Goal: Task Accomplishment & Management: Manage account settings

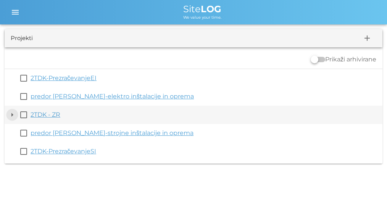
click at [13, 115] on button "arrow_drop_down" at bounding box center [12, 114] width 9 height 9
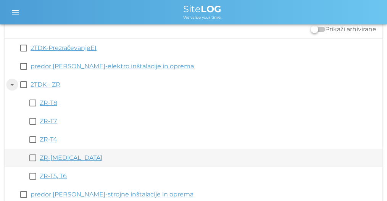
scroll to position [58, 0]
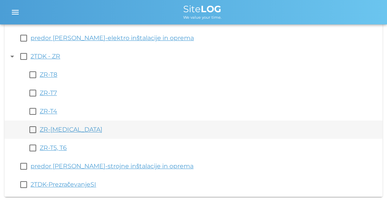
click at [50, 129] on link "ZR-[MEDICAL_DATA]" at bounding box center [71, 129] width 63 height 7
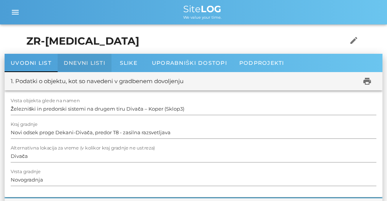
click at [98, 63] on span "Dnevni listi" at bounding box center [85, 63] width 42 height 7
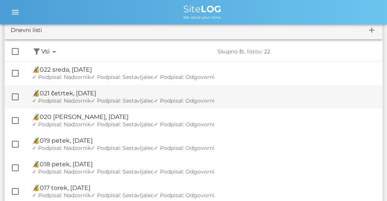
scroll to position [7, 0]
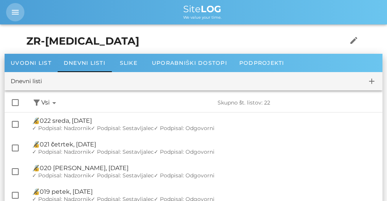
click at [15, 16] on icon "menu" at bounding box center [15, 12] width 9 height 9
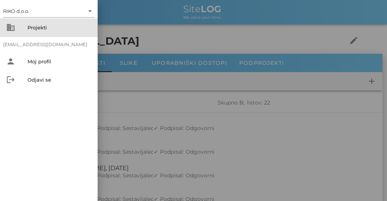
click at [31, 27] on div "Projekti" at bounding box center [59, 27] width 64 height 6
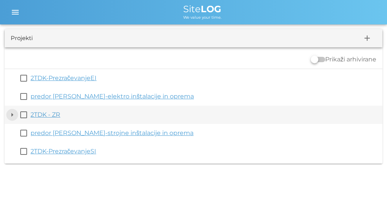
click at [11, 116] on button "arrow_drop_down" at bounding box center [12, 114] width 9 height 9
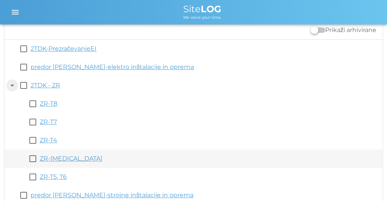
scroll to position [51, 0]
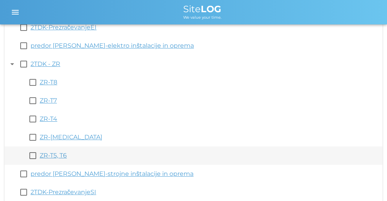
click at [50, 152] on link "ZR-T5, T6" at bounding box center [53, 155] width 27 height 7
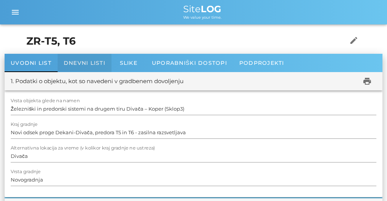
click at [82, 66] on div "Dnevni listi" at bounding box center [85, 63] width 54 height 18
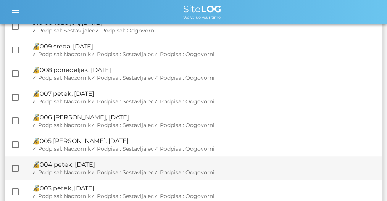
scroll to position [265, 0]
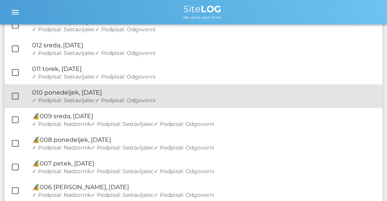
click at [112, 92] on div "🔏 010 ponedeljek, [DATE]" at bounding box center [204, 92] width 344 height 7
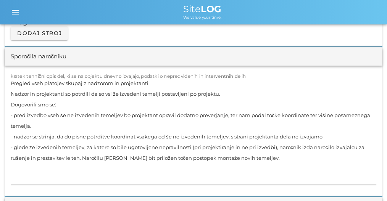
scroll to position [713, 0]
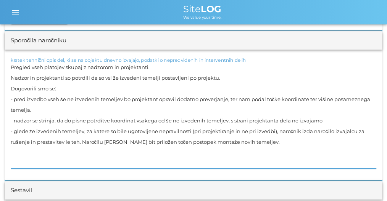
drag, startPoint x: 14, startPoint y: 66, endPoint x: 224, endPoint y: 73, distance: 209.8
click at [224, 73] on textarea "Pregled vseh platojev skupaj z nadzorom in projektanti. Nadzor in projektanti s…" at bounding box center [194, 115] width 366 height 107
click at [187, 74] on textarea "Pregled vseh platojev skupaj z nadzorom in projektanti. Nadzor in projektanti s…" at bounding box center [194, 115] width 366 height 107
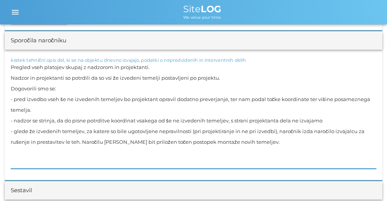
click at [187, 74] on textarea "Pregled vseh platojev skupaj z nadzorom in projektanti. Nadzor in projektanti s…" at bounding box center [194, 115] width 366 height 107
drag, startPoint x: 23, startPoint y: 99, endPoint x: 322, endPoint y: 140, distance: 302.3
click at [322, 140] on textarea "Pregled vseh platojev skupaj z nadzorom in projektanti. Nadzor in projektanti s…" at bounding box center [194, 115] width 366 height 107
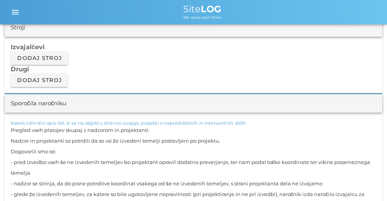
scroll to position [662, 0]
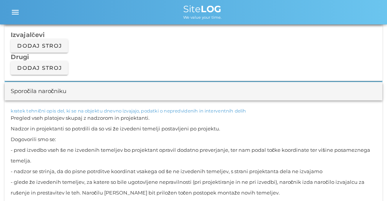
click at [24, 154] on textarea "Pregled vseh platojev skupaj z nadzorom in projektanti. Nadzor in projektanti s…" at bounding box center [194, 166] width 366 height 107
click at [13, 147] on textarea "Pregled vseh platojev skupaj z nadzorom in projektanti. Nadzor in projektanti s…" at bounding box center [194, 166] width 366 height 107
drag, startPoint x: 15, startPoint y: 148, endPoint x: 36, endPoint y: 162, distance: 25.3
click at [36, 162] on textarea "Pregled vseh platojev skupaj z nadzorom in projektanti. Nadzor in projektanti s…" at bounding box center [194, 166] width 366 height 107
click at [31, 168] on textarea "Pregled vseh platojev skupaj z nadzorom in projektanti. Nadzor in projektanti s…" at bounding box center [194, 166] width 366 height 107
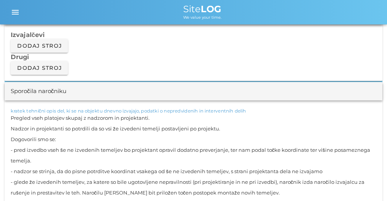
drag, startPoint x: 16, startPoint y: 171, endPoint x: 296, endPoint y: 176, distance: 280.4
click at [297, 177] on textarea "Pregled vseh platojev skupaj z nadzorom in projektanti. Nadzor in projektanti s…" at bounding box center [194, 166] width 366 height 107
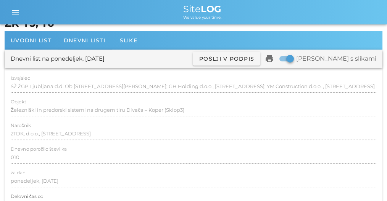
scroll to position [0, 0]
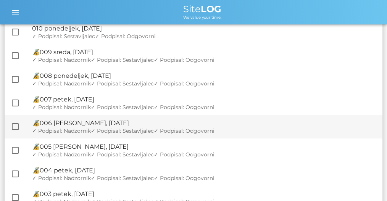
scroll to position [331, 0]
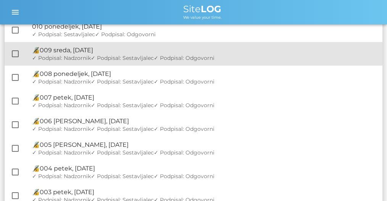
click at [97, 53] on div "🔏 009 [GEOGRAPHIC_DATA], [DATE]" at bounding box center [204, 50] width 344 height 7
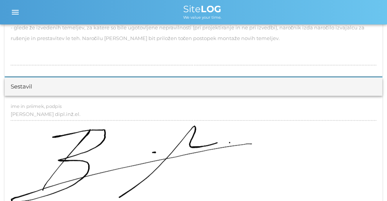
scroll to position [738, 0]
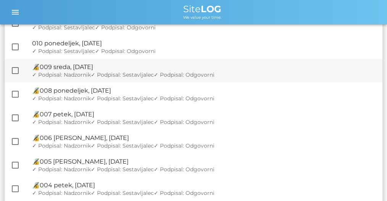
scroll to position [306, 0]
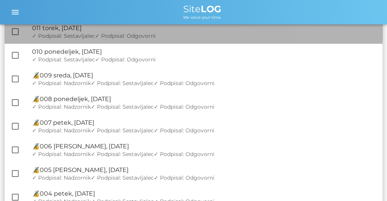
click at [87, 37] on span "✓ Podpisal: Sestavljalec" at bounding box center [63, 35] width 63 height 7
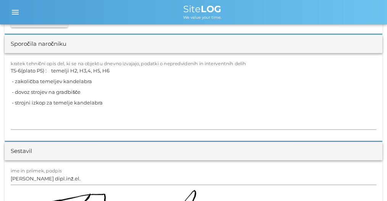
scroll to position [789, 0]
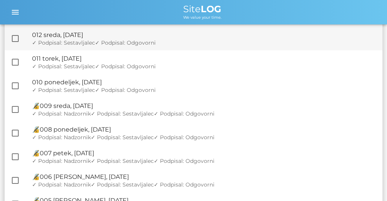
scroll to position [280, 0]
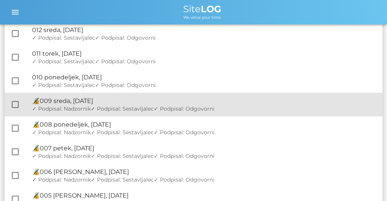
click at [140, 109] on span "✓ Podpisal: Sestavljalec" at bounding box center [122, 108] width 63 height 7
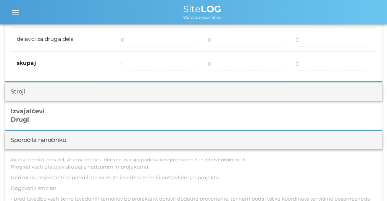
scroll to position [662, 0]
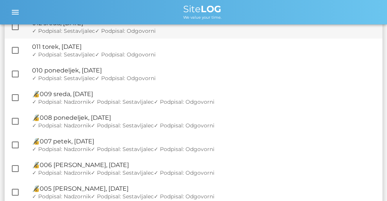
scroll to position [306, 0]
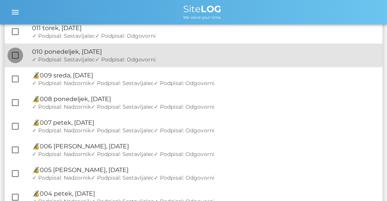
click at [14, 55] on div at bounding box center [15, 55] width 13 height 13
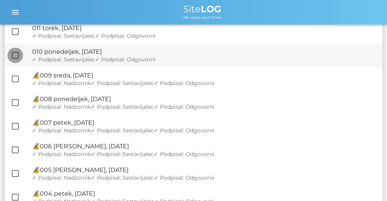
checkbox input "true"
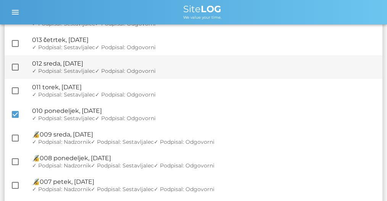
scroll to position [280, 0]
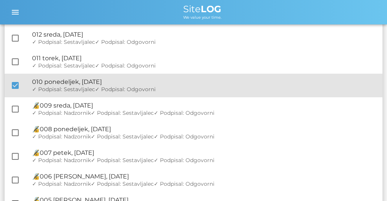
click at [102, 90] on span "✓ Podpisal: Odgovorni" at bounding box center [125, 89] width 61 height 7
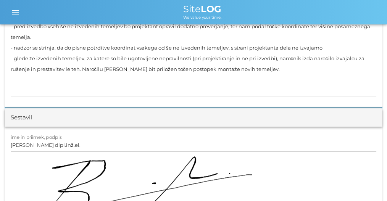
scroll to position [891, 0]
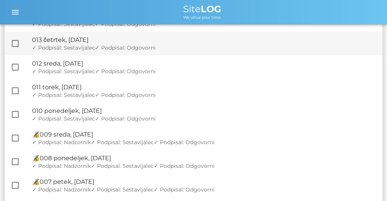
scroll to position [254, 0]
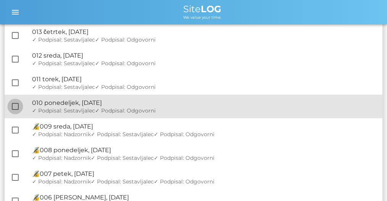
click at [18, 108] on div at bounding box center [15, 106] width 13 height 13
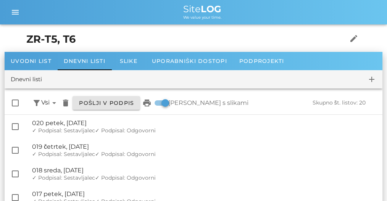
scroll to position [0, 0]
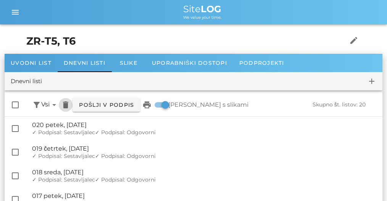
click at [65, 105] on icon "delete" at bounding box center [65, 104] width 9 height 9
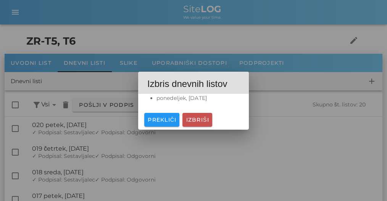
click at [201, 116] on button "Izbriši" at bounding box center [197, 120] width 29 height 14
checkbox input "false"
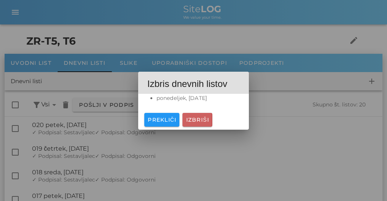
checkbox input "false"
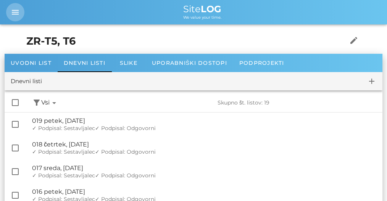
click at [19, 6] on button "menu" at bounding box center [15, 12] width 18 height 18
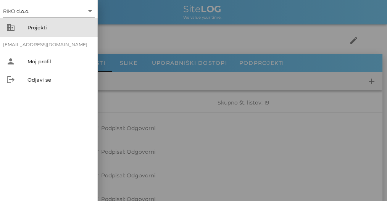
click at [35, 30] on div "Projekti" at bounding box center [59, 27] width 64 height 6
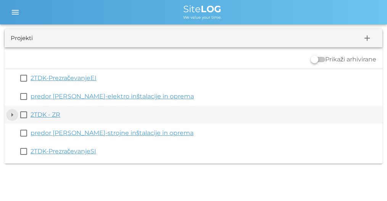
click at [10, 112] on button "arrow_drop_down" at bounding box center [12, 114] width 9 height 9
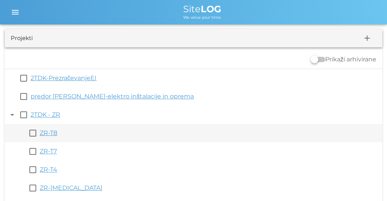
click at [49, 135] on link "ZR-T8" at bounding box center [49, 132] width 18 height 7
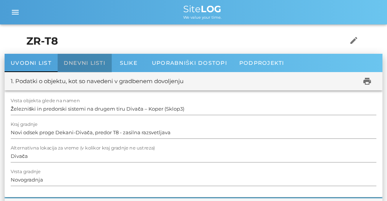
click at [92, 60] on span "Dnevni listi" at bounding box center [85, 63] width 42 height 7
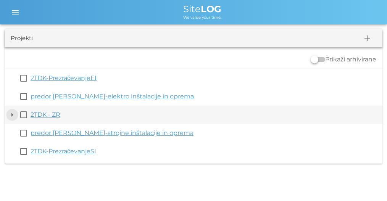
click at [11, 114] on button "arrow_drop_down" at bounding box center [12, 114] width 9 height 9
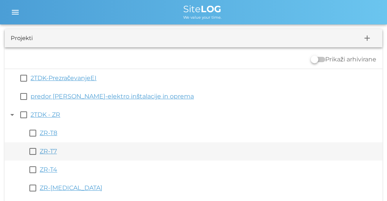
click at [45, 147] on div "ZR-T7" at bounding box center [210, 151] width 340 height 9
click at [48, 152] on link "ZR-T7" at bounding box center [48, 151] width 17 height 7
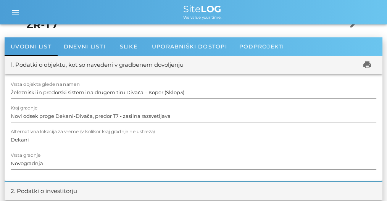
scroll to position [25, 0]
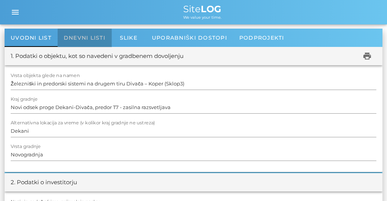
click at [76, 29] on div "Dnevni listi" at bounding box center [85, 38] width 54 height 18
